Goal: Task Accomplishment & Management: Manage account settings

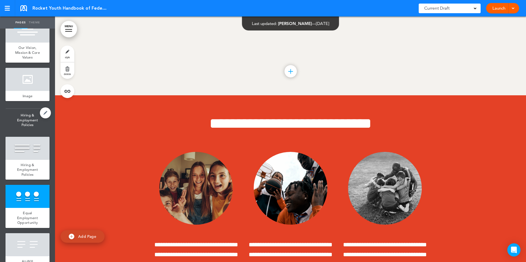
scroll to position [275, 0]
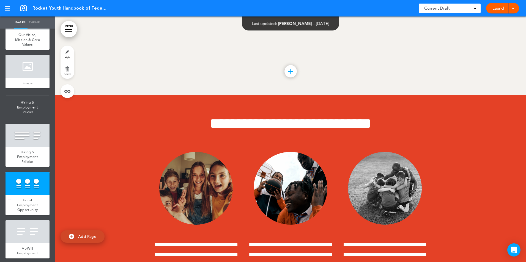
click at [26, 195] on div at bounding box center [28, 183] width 44 height 23
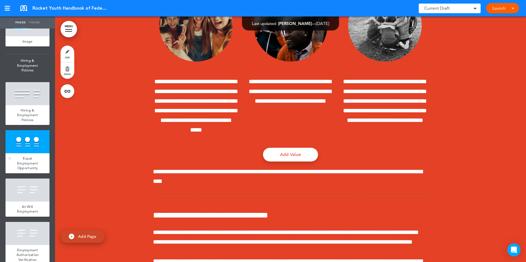
scroll to position [330, 0]
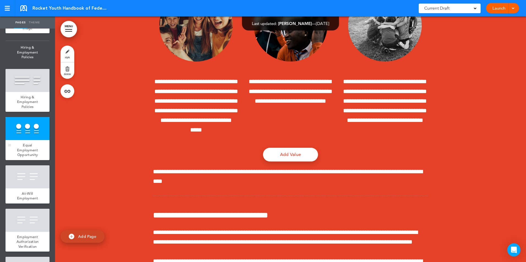
click at [26, 196] on span "At-Will Employment" at bounding box center [27, 196] width 21 height 10
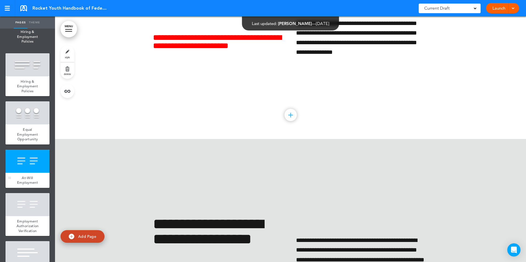
scroll to position [413, 0]
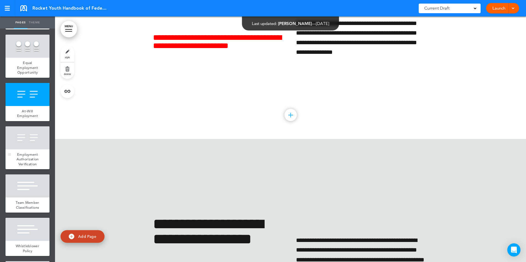
click at [28, 160] on span "Employment Authorization Verification" at bounding box center [28, 159] width 22 height 14
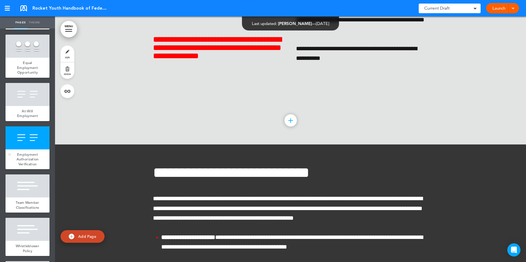
scroll to position [3999, 0]
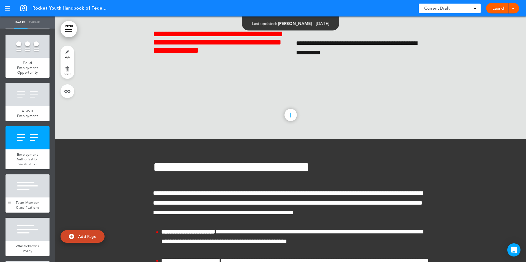
click at [24, 196] on div at bounding box center [28, 186] width 44 height 23
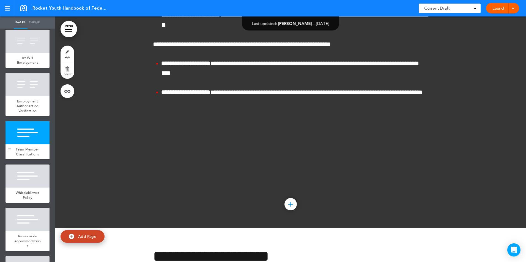
scroll to position [468, 0]
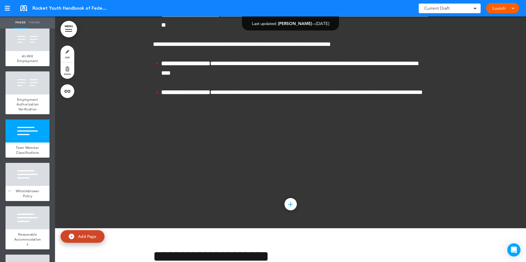
click at [27, 186] on div at bounding box center [28, 174] width 44 height 23
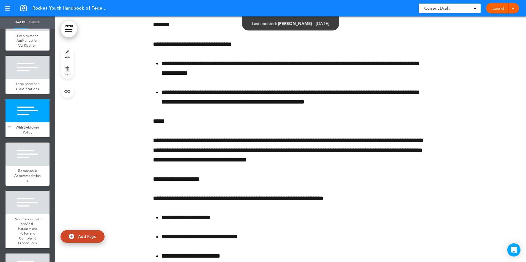
scroll to position [550, 0]
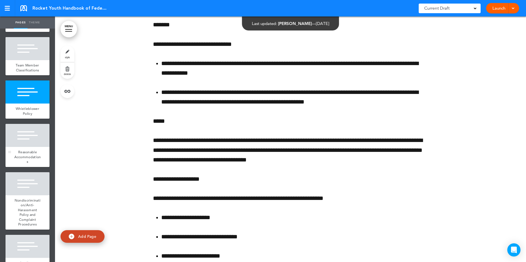
click at [24, 147] on div at bounding box center [28, 135] width 44 height 23
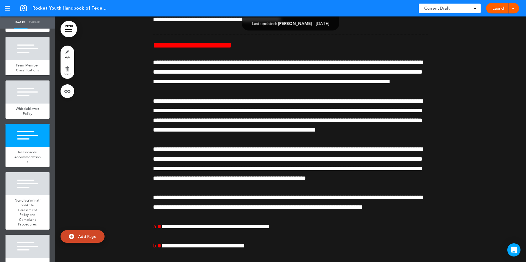
scroll to position [5833, 0]
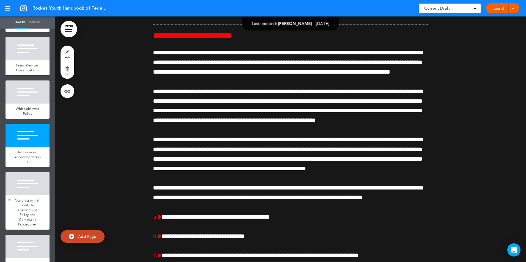
click at [19, 189] on div at bounding box center [28, 184] width 44 height 23
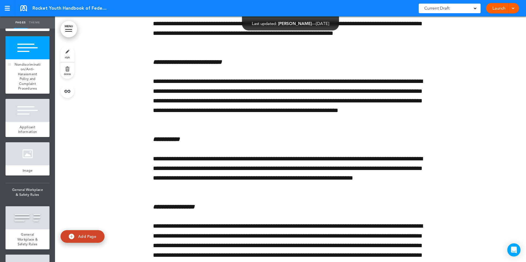
scroll to position [688, 0]
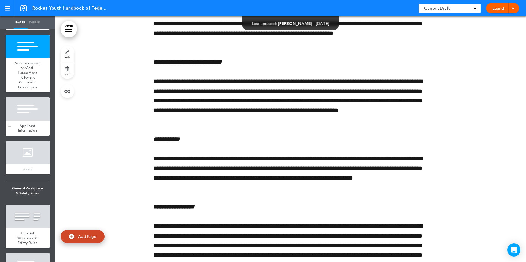
click at [18, 133] on span "Applicant Information" at bounding box center [27, 129] width 19 height 10
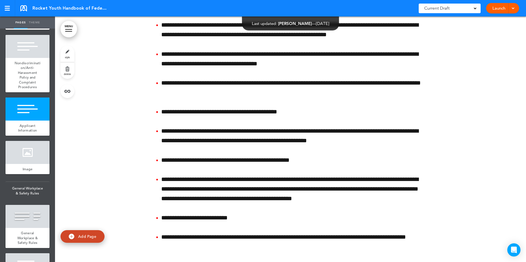
scroll to position [8571, 0]
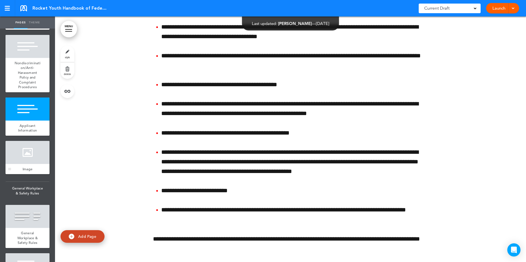
click at [19, 156] on div at bounding box center [28, 152] width 44 height 23
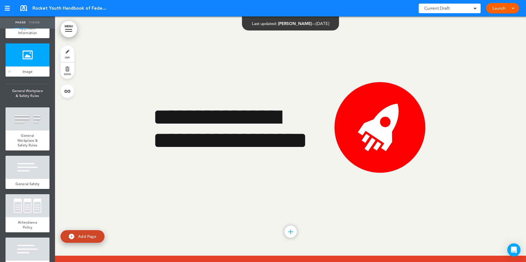
scroll to position [798, 0]
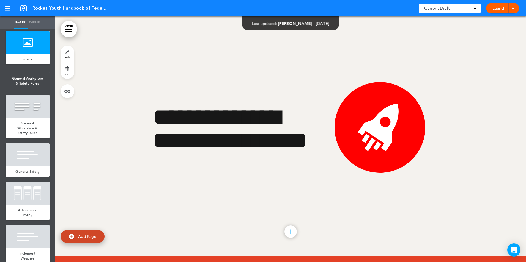
click at [21, 135] on span "General Workplace & Safety Rules" at bounding box center [27, 128] width 20 height 14
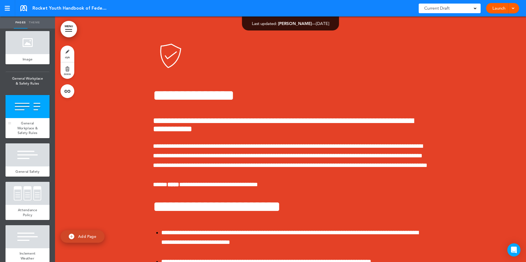
scroll to position [12212, 0]
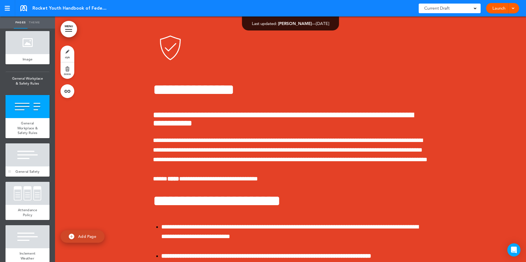
click at [20, 167] on div at bounding box center [28, 155] width 44 height 23
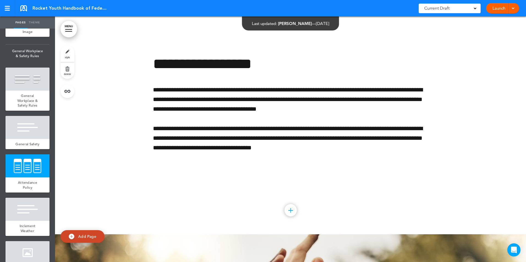
scroll to position [13311, 0]
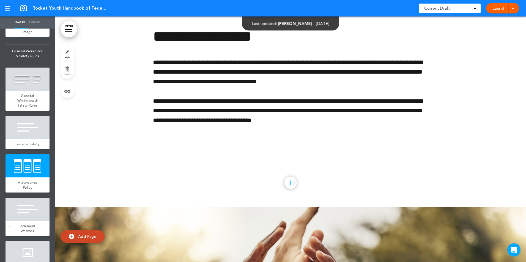
click at [24, 221] on div at bounding box center [28, 209] width 44 height 23
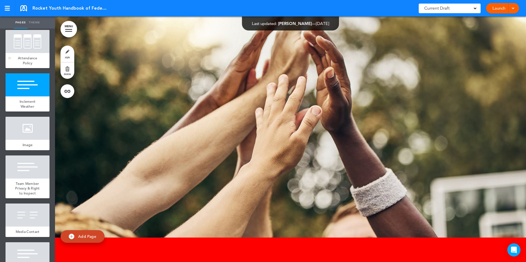
scroll to position [990, 0]
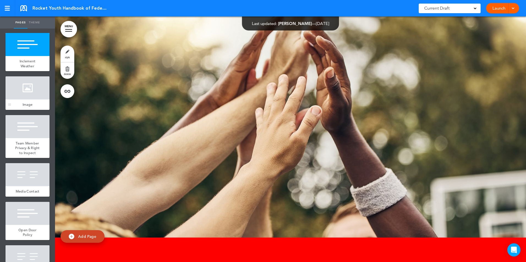
click at [20, 100] on div at bounding box center [28, 87] width 44 height 23
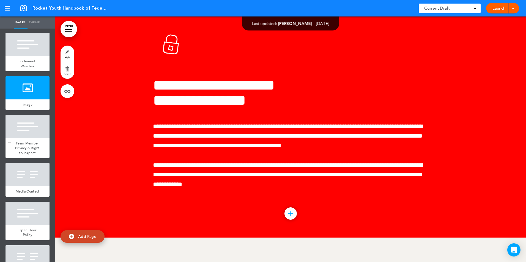
click at [31, 155] on span "Team Member Privacy & Right to Inspect" at bounding box center [27, 148] width 25 height 14
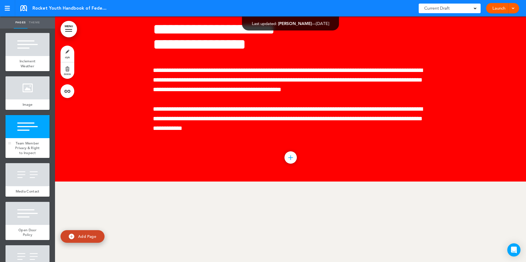
scroll to position [14018, 0]
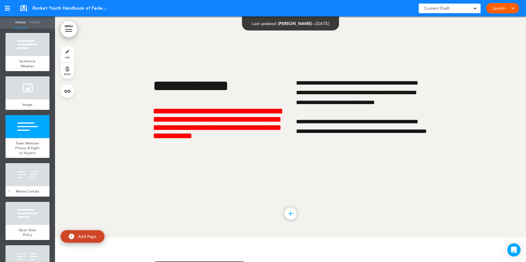
click at [23, 187] on div at bounding box center [28, 174] width 44 height 23
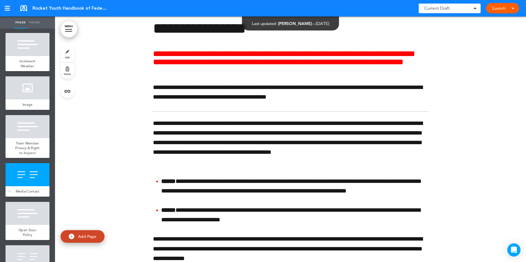
scroll to position [14264, 0]
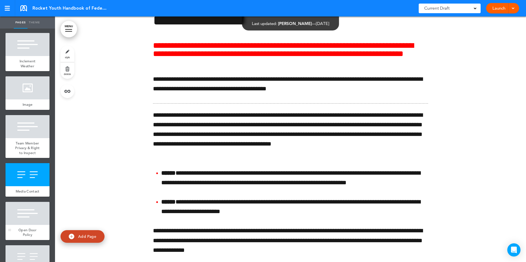
click at [33, 225] on div at bounding box center [28, 213] width 44 height 23
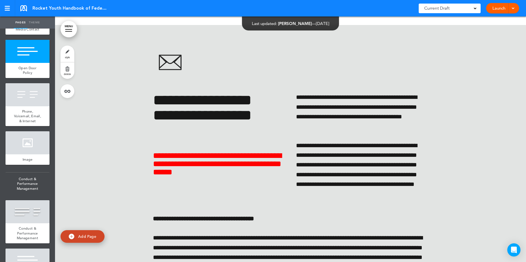
scroll to position [1156, 0]
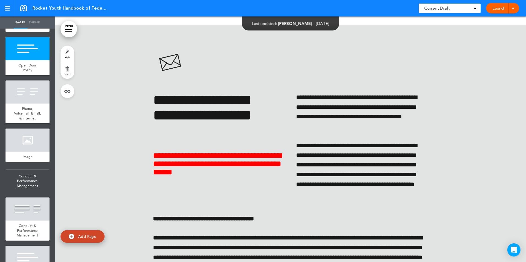
click at [22, 121] on span "Phone, Voicemail, Email, & Internet" at bounding box center [27, 113] width 27 height 14
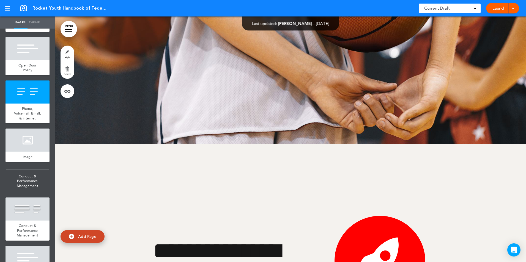
scroll to position [15835, 0]
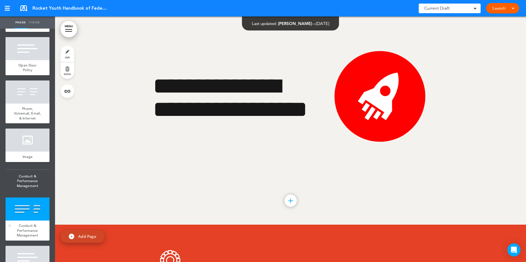
click at [24, 221] on div at bounding box center [28, 209] width 44 height 23
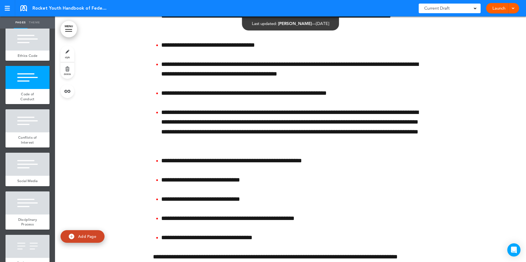
scroll to position [1376, 0]
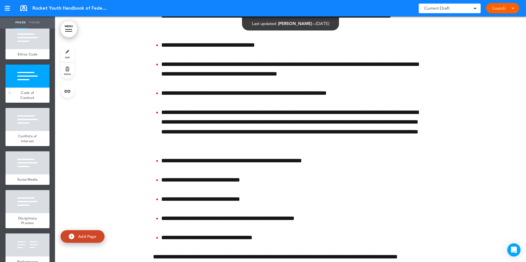
click at [32, 88] on div at bounding box center [28, 76] width 44 height 23
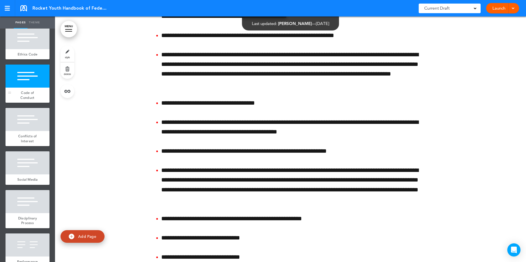
scroll to position [16641, 0]
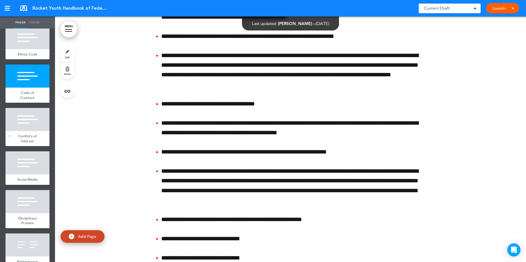
click at [19, 131] on div at bounding box center [28, 119] width 44 height 23
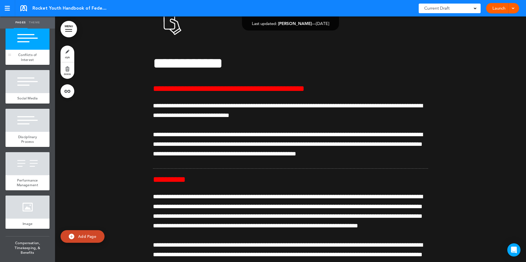
scroll to position [1458, 0]
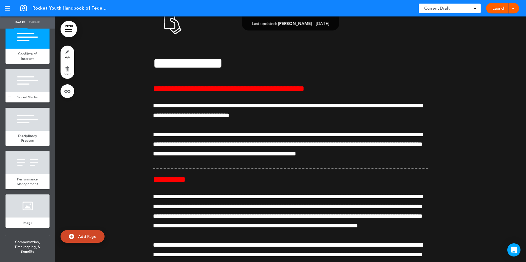
click at [20, 92] on div at bounding box center [28, 80] width 44 height 23
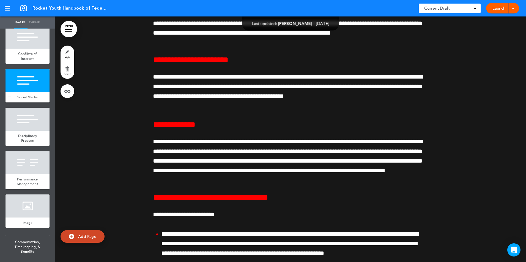
scroll to position [17513, 0]
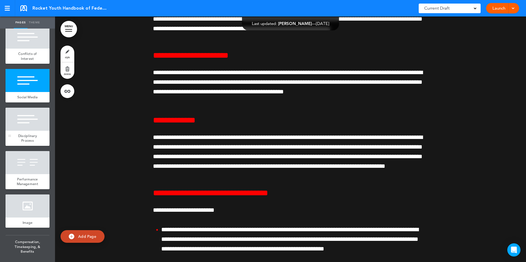
click at [18, 143] on span "Disciplinary Process" at bounding box center [27, 139] width 19 height 10
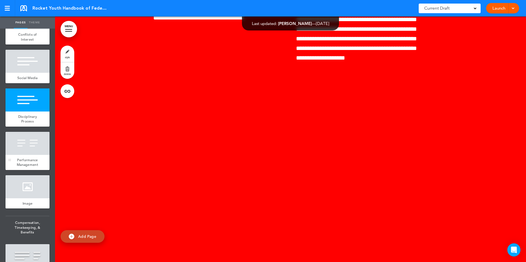
scroll to position [1486, 0]
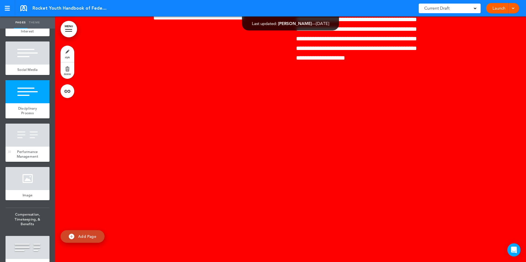
click at [18, 147] on div at bounding box center [28, 135] width 44 height 23
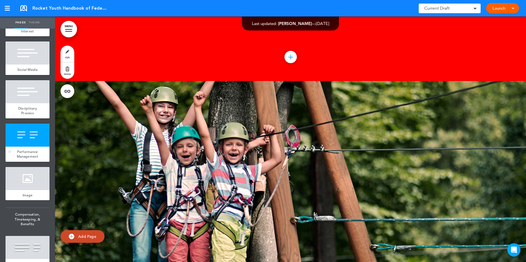
scroll to position [18639, 0]
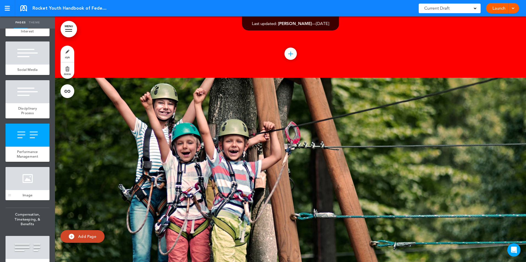
click at [29, 190] on div at bounding box center [28, 178] width 44 height 23
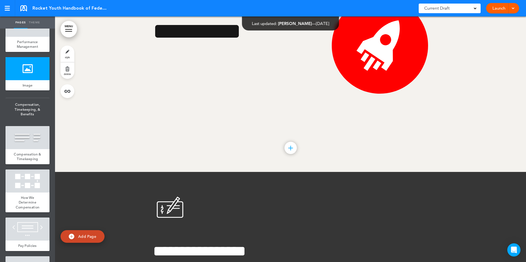
scroll to position [1623, 0]
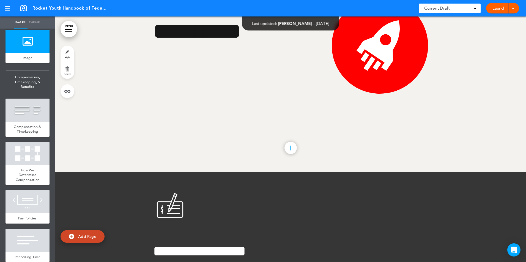
click at [27, 122] on div at bounding box center [28, 110] width 44 height 23
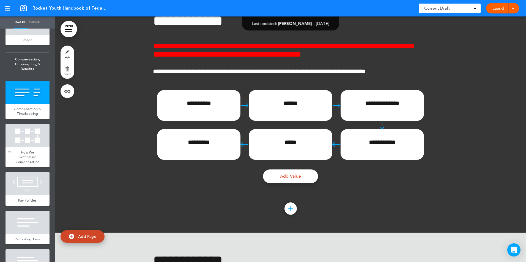
scroll to position [1678, 0]
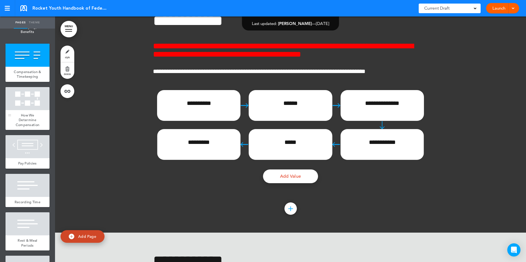
click at [28, 110] on div at bounding box center [28, 98] width 44 height 23
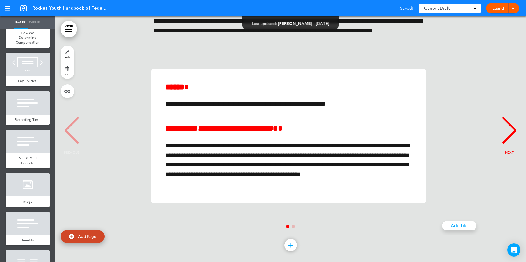
scroll to position [19666, 0]
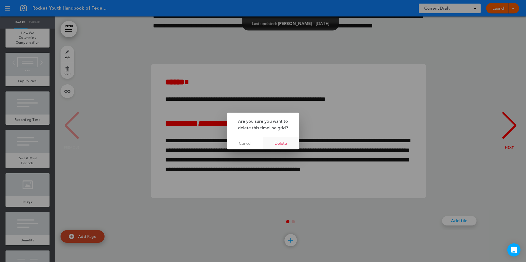
click at [283, 144] on link "Delete" at bounding box center [281, 143] width 36 height 12
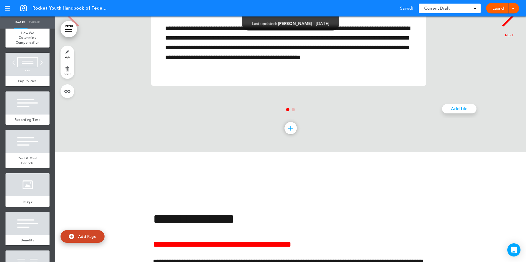
click at [21, 125] on div "Recording Time" at bounding box center [28, 120] width 44 height 10
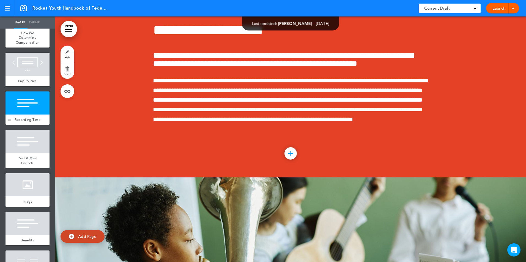
scroll to position [20137, 0]
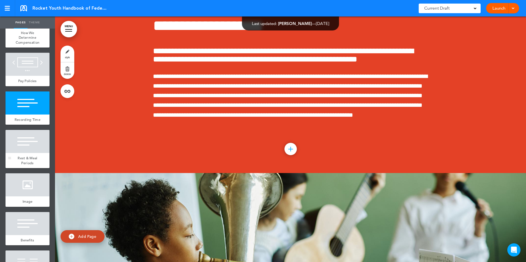
click at [21, 153] on div at bounding box center [28, 141] width 44 height 23
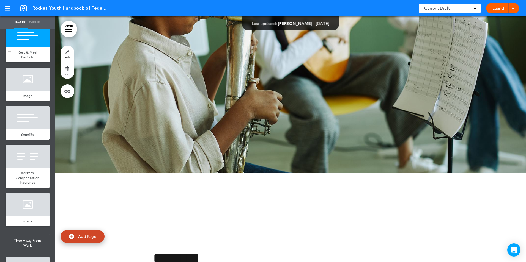
scroll to position [1871, 0]
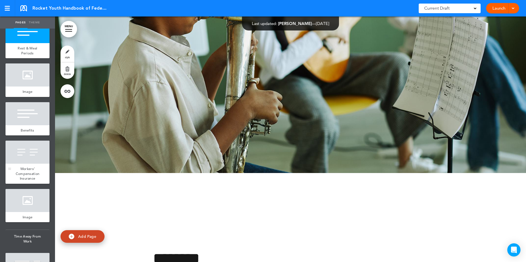
click at [23, 164] on div at bounding box center [28, 152] width 44 height 23
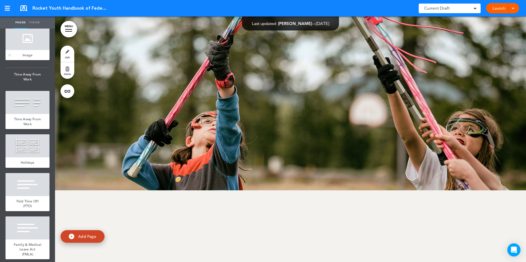
scroll to position [2036, 0]
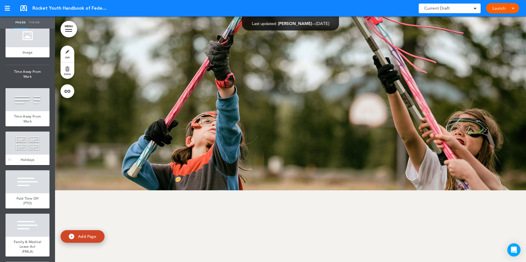
click at [30, 155] on div at bounding box center [28, 143] width 44 height 23
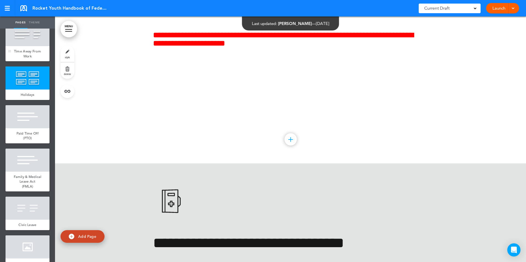
scroll to position [2119, 0]
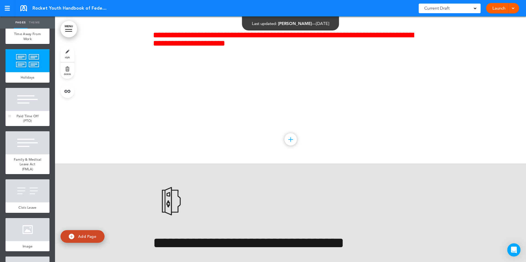
click at [26, 126] on div "Paid Time Off (PTO)" at bounding box center [28, 118] width 44 height 15
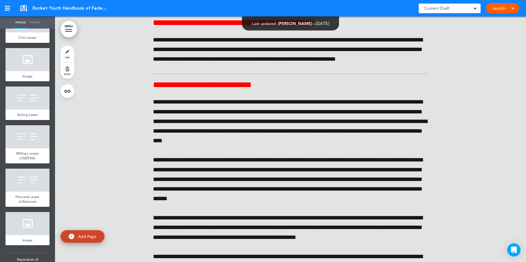
scroll to position [2311, 0]
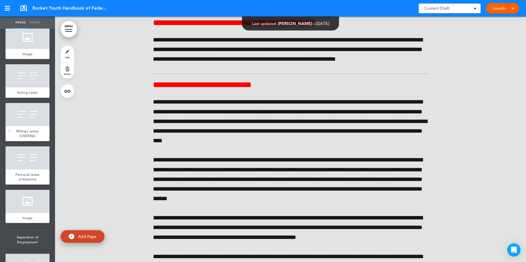
click at [34, 139] on span "Military Leave (USERRA)" at bounding box center [27, 134] width 22 height 10
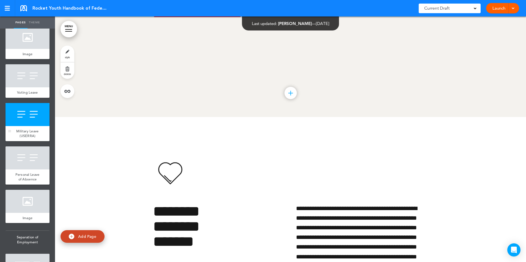
scroll to position [25374, 0]
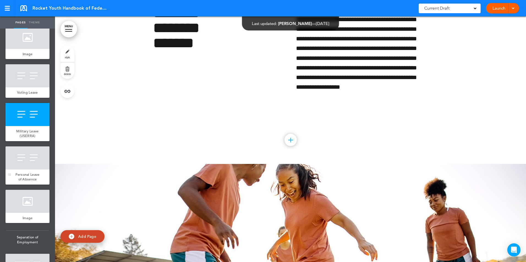
click at [19, 170] on div at bounding box center [28, 158] width 44 height 23
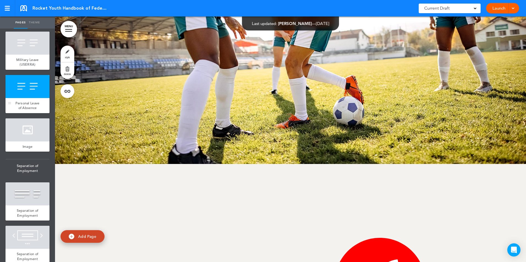
scroll to position [2394, 0]
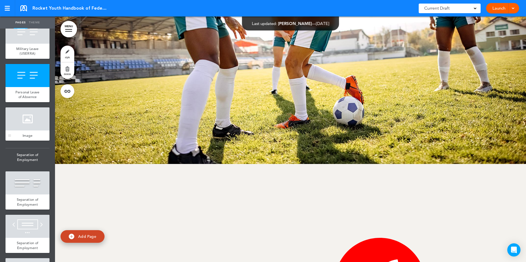
click at [31, 131] on div at bounding box center [28, 119] width 44 height 23
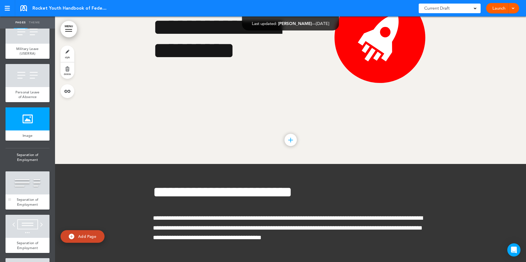
click at [25, 195] on div at bounding box center [28, 183] width 44 height 23
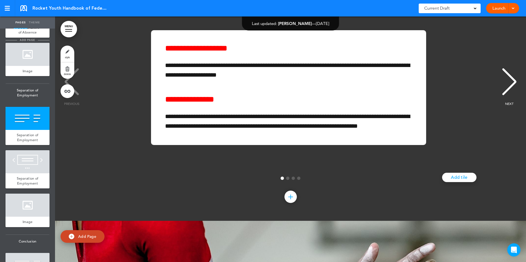
scroll to position [2531, 0]
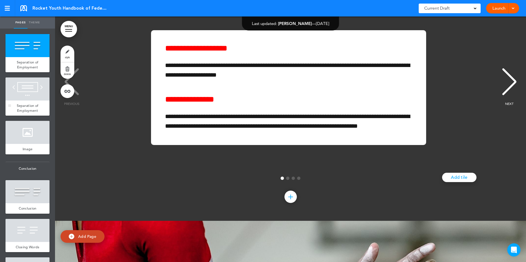
click at [21, 113] on span "Separation of Employment" at bounding box center [28, 108] width 22 height 10
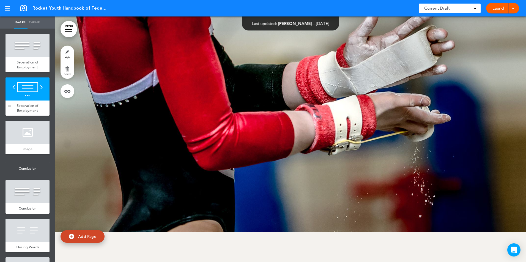
scroll to position [26358, 0]
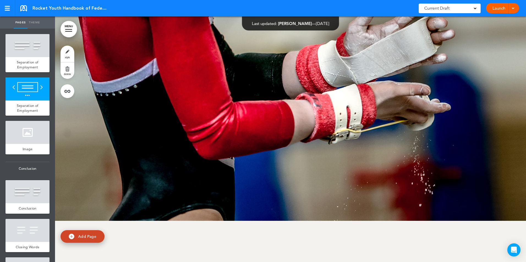
scroll to position [6, 0]
click at [23, 144] on div at bounding box center [28, 132] width 44 height 23
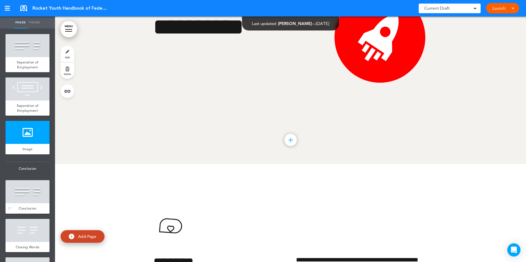
click at [24, 204] on div at bounding box center [28, 191] width 44 height 23
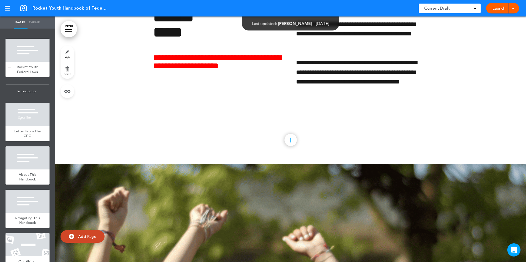
click at [14, 47] on div at bounding box center [28, 50] width 44 height 23
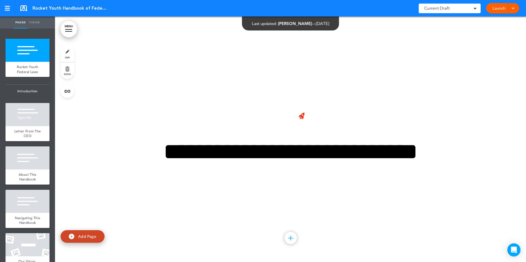
click at [21, 9] on link at bounding box center [23, 8] width 7 height 6
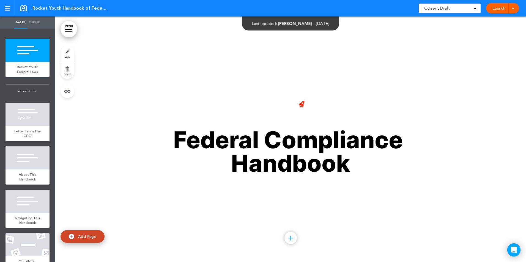
click at [514, 5] on div at bounding box center [513, 8] width 6 height 10
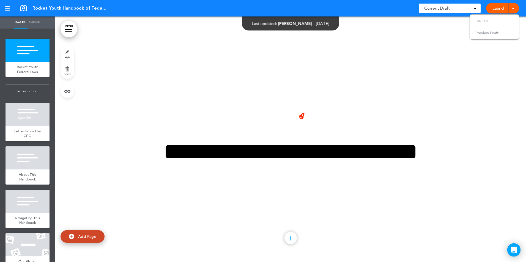
click at [492, 74] on div at bounding box center [290, 140] width 471 height 246
click at [440, 45] on div at bounding box center [290, 140] width 471 height 246
click at [483, 33] on span "Preview Draft" at bounding box center [486, 33] width 23 height 5
click at [474, 8] on div "Current Draft" at bounding box center [450, 9] width 62 height 10
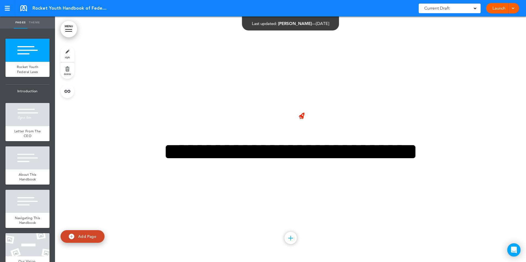
click at [496, 8] on link "Launch" at bounding box center [498, 8] width 17 height 10
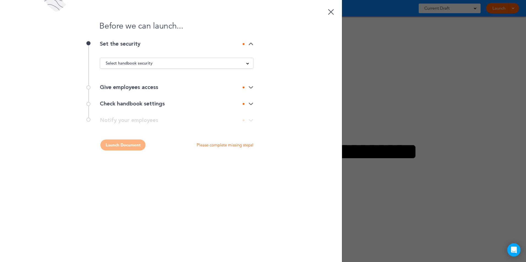
click at [251, 84] on div "Give employees access" at bounding box center [177, 87] width 154 height 17
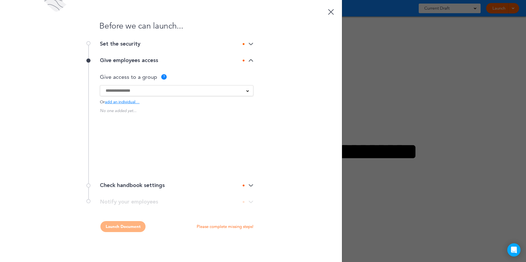
click at [251, 59] on img at bounding box center [250, 61] width 5 height 4
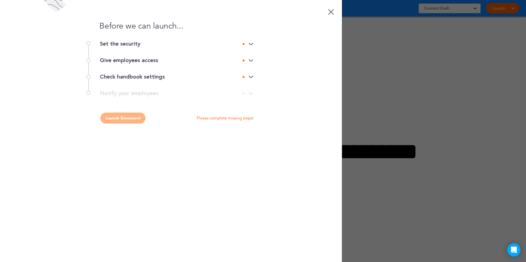
click at [251, 43] on img at bounding box center [250, 44] width 5 height 4
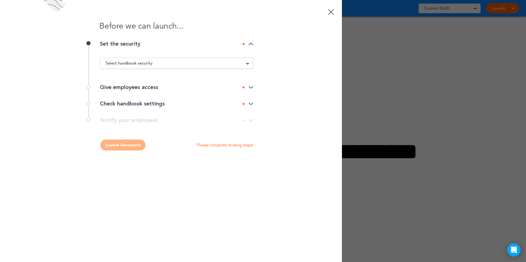
click at [247, 62] on span at bounding box center [247, 63] width 3 height 3
click at [289, 71] on div "Before we can launch... Set the security Select handbook security Public link P…" at bounding box center [171, 131] width 342 height 262
click at [250, 43] on img at bounding box center [250, 44] width 5 height 4
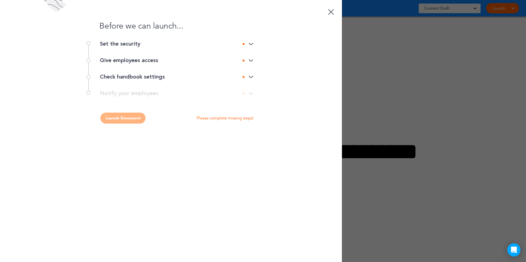
click at [252, 76] on img at bounding box center [250, 77] width 5 height 4
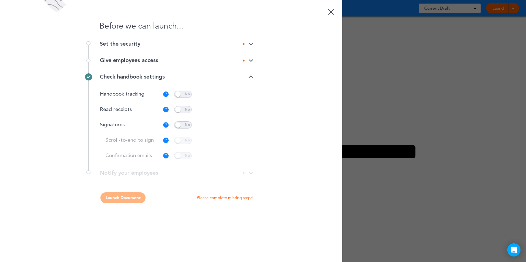
click at [252, 74] on div "Check handbook settings" at bounding box center [177, 77] width 154 height 6
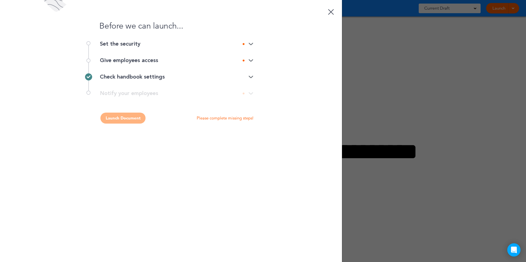
click at [251, 44] on img at bounding box center [250, 44] width 5 height 4
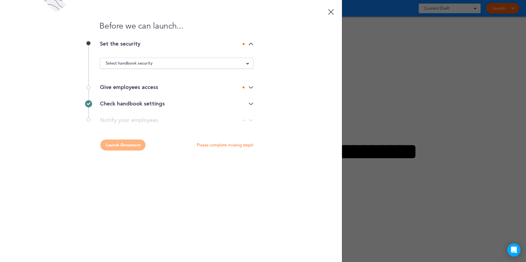
click at [240, 62] on div "Select handbook security" at bounding box center [176, 63] width 153 height 6
click at [142, 83] on li "Private link" at bounding box center [176, 84] width 153 height 7
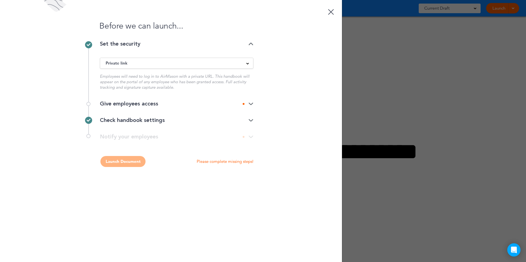
click at [248, 62] on span at bounding box center [247, 63] width 3 height 3
click at [123, 76] on li "Public link" at bounding box center [176, 77] width 153 height 7
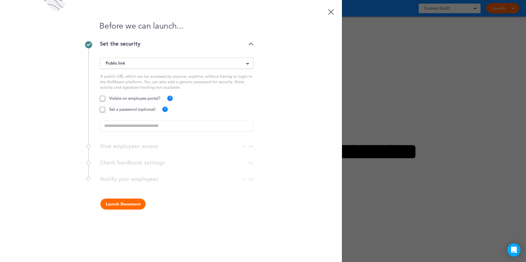
click at [283, 76] on div "Before we can launch... Set the security Public link Public link Private link U…" at bounding box center [171, 131] width 342 height 262
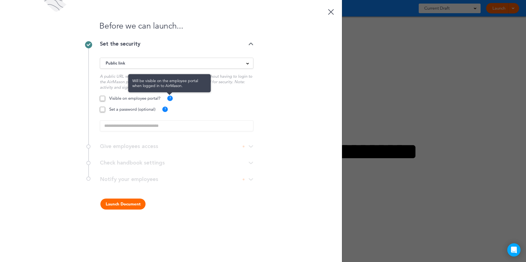
click at [176, 97] on div "? Will be visible on the employee portal when logged in to AirMason." at bounding box center [172, 99] width 11 height 6
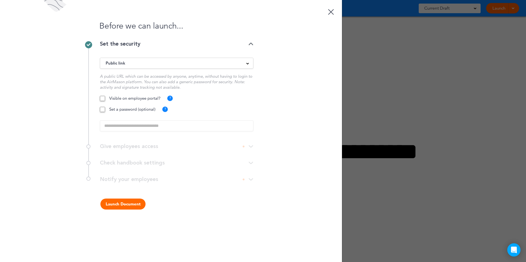
click at [252, 43] on img at bounding box center [250, 44] width 5 height 4
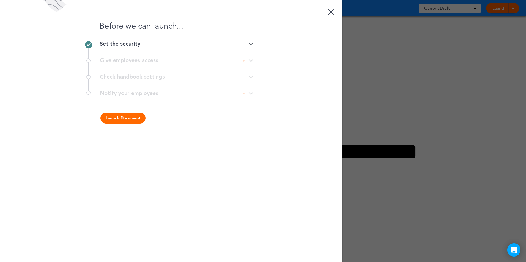
click at [251, 43] on img at bounding box center [250, 44] width 5 height 4
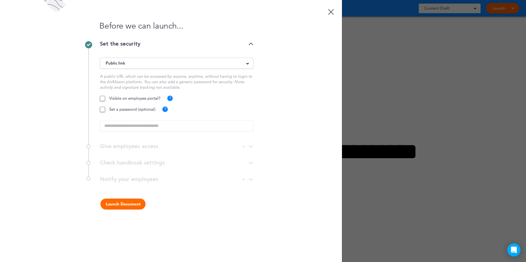
click at [328, 23] on div "Before we can launch..." at bounding box center [171, 20] width 342 height 41
click at [329, 10] on div at bounding box center [331, 12] width 6 height 6
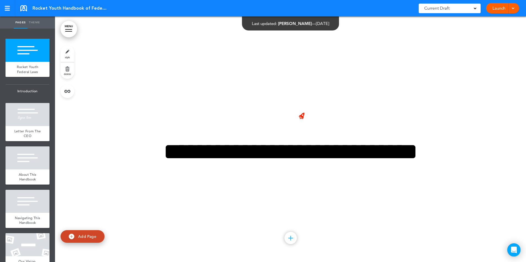
click at [25, 6] on link at bounding box center [23, 8] width 7 height 6
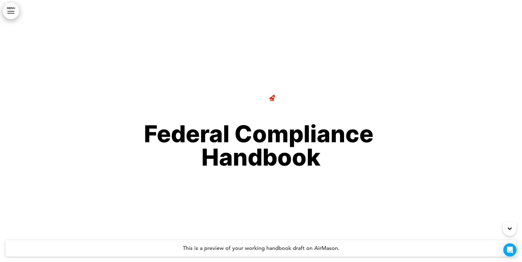
click at [9, 7] on link "MENU" at bounding box center [11, 11] width 17 height 17
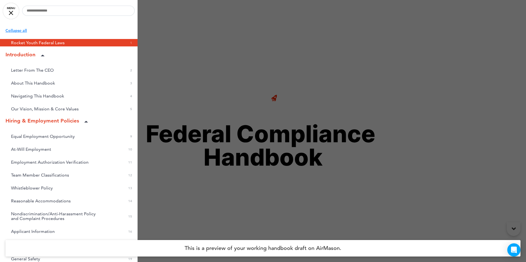
click at [11, 9] on link "MENU" at bounding box center [11, 11] width 17 height 17
